Goal: Information Seeking & Learning: Learn about a topic

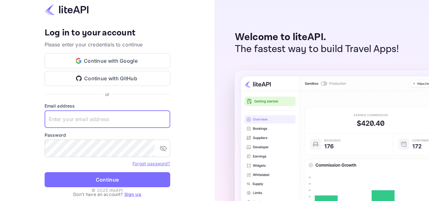
click at [112, 116] on input "text" at bounding box center [108, 119] width 126 height 18
type input "stevenrebasing@gmail.com"
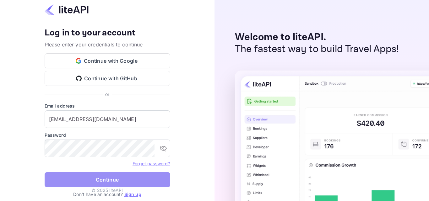
click at [133, 182] on button "Continue" at bounding box center [108, 179] width 126 height 15
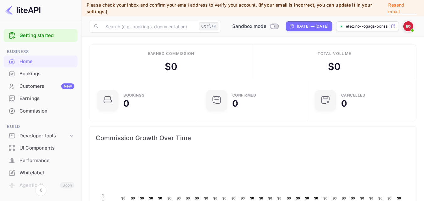
scroll to position [97, 100]
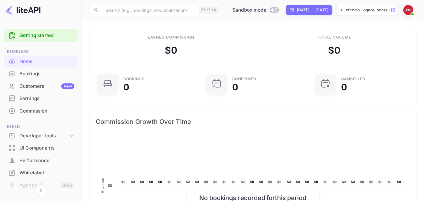
scroll to position [97, 100]
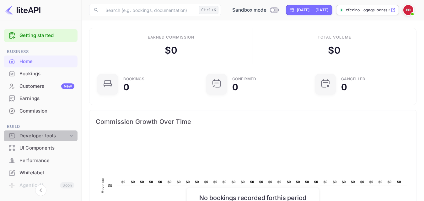
click at [72, 136] on icon at bounding box center [71, 136] width 6 height 6
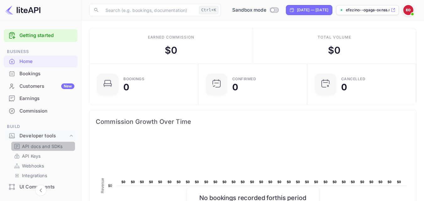
click at [58, 147] on p "API docs and SDKs" at bounding box center [42, 146] width 41 height 7
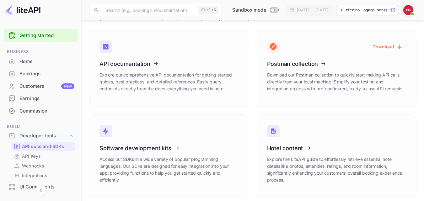
scroll to position [31, 0]
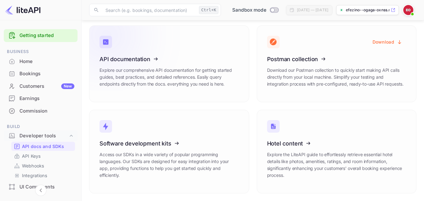
click at [163, 78] on icon at bounding box center [138, 58] width 98 height 65
